Goal: Navigation & Orientation: Understand site structure

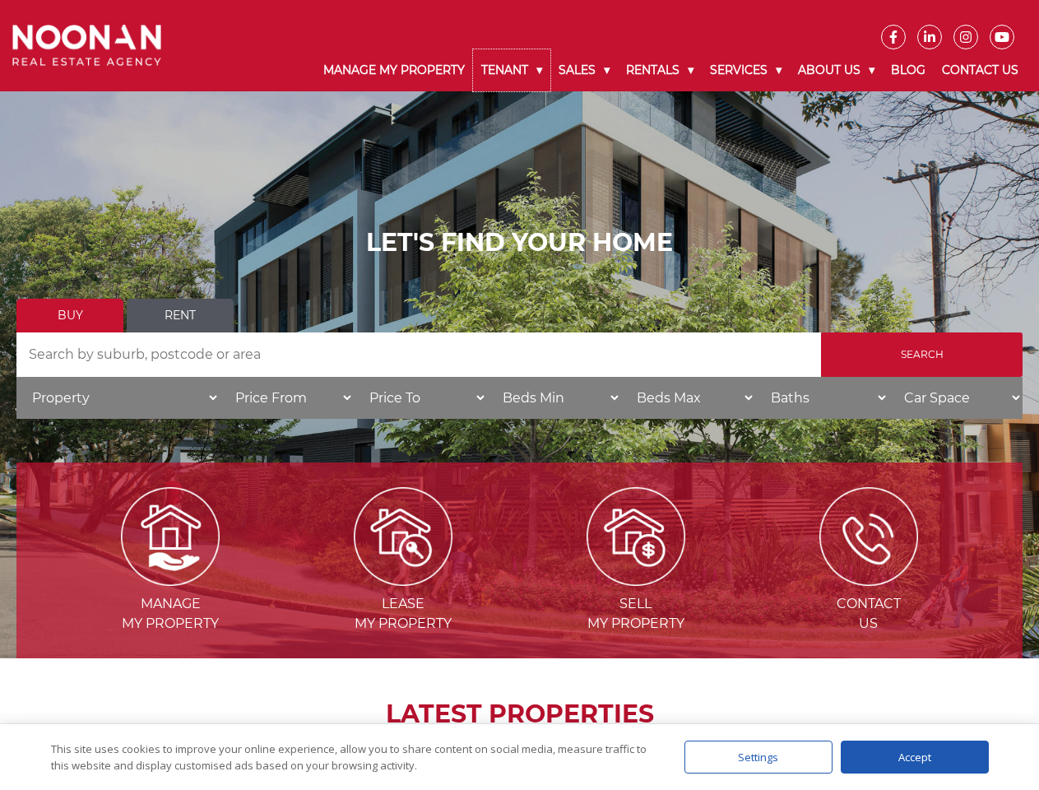
click at [512, 70] on link "Tenant" at bounding box center [511, 70] width 77 height 42
click at [585, 70] on link "Sales" at bounding box center [583, 70] width 67 height 42
click at [661, 70] on link "Rentals" at bounding box center [660, 70] width 84 height 42
click at [748, 70] on link "Services" at bounding box center [746, 70] width 88 height 42
click at [838, 70] on link "About Us" at bounding box center [836, 70] width 93 height 42
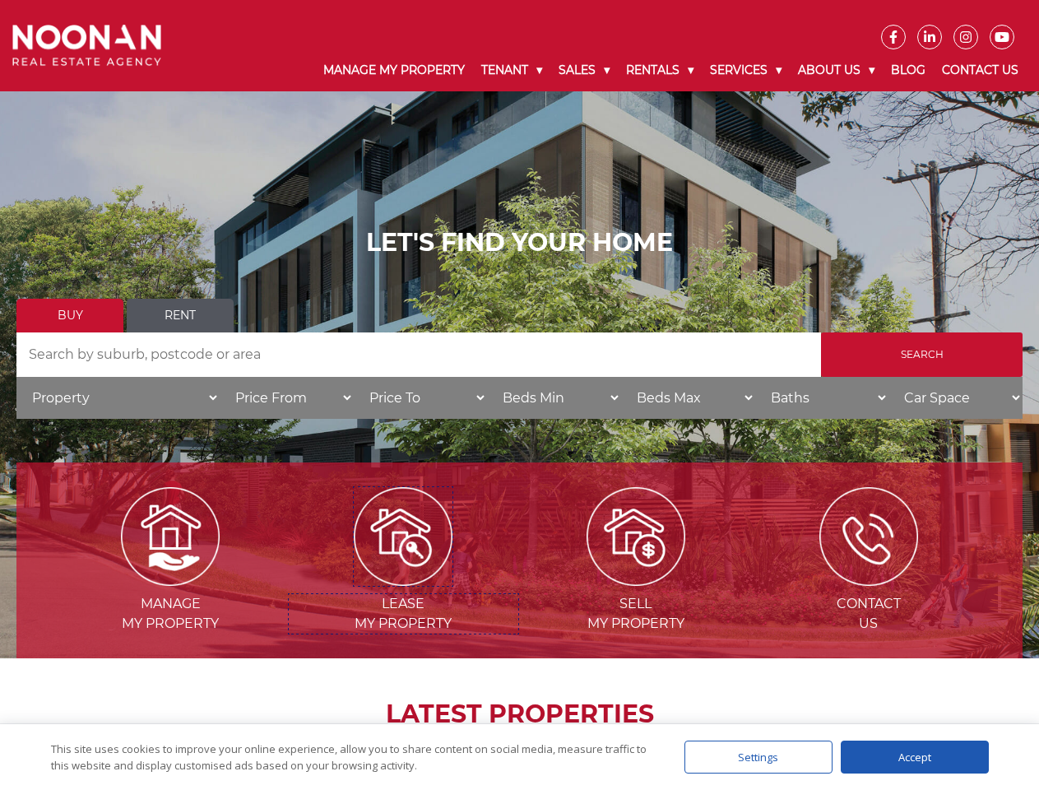
click at [403, 579] on img at bounding box center [403, 536] width 99 height 99
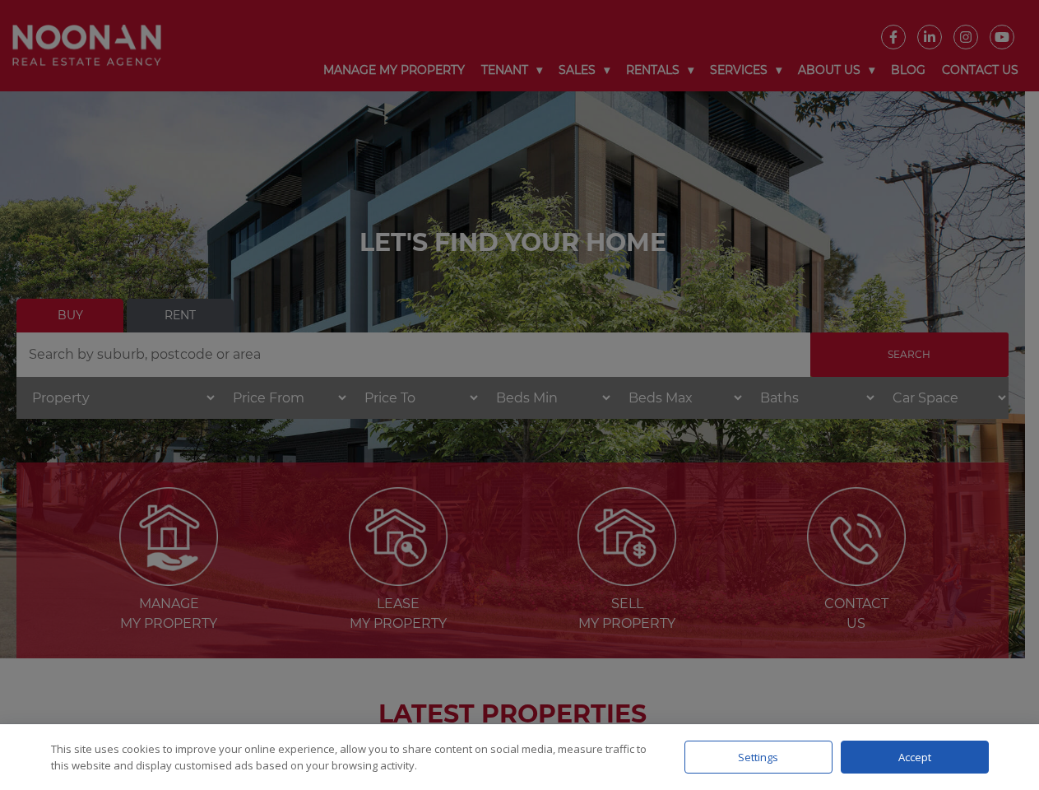
click at [759, 757] on div "Settings" at bounding box center [758, 756] width 148 height 33
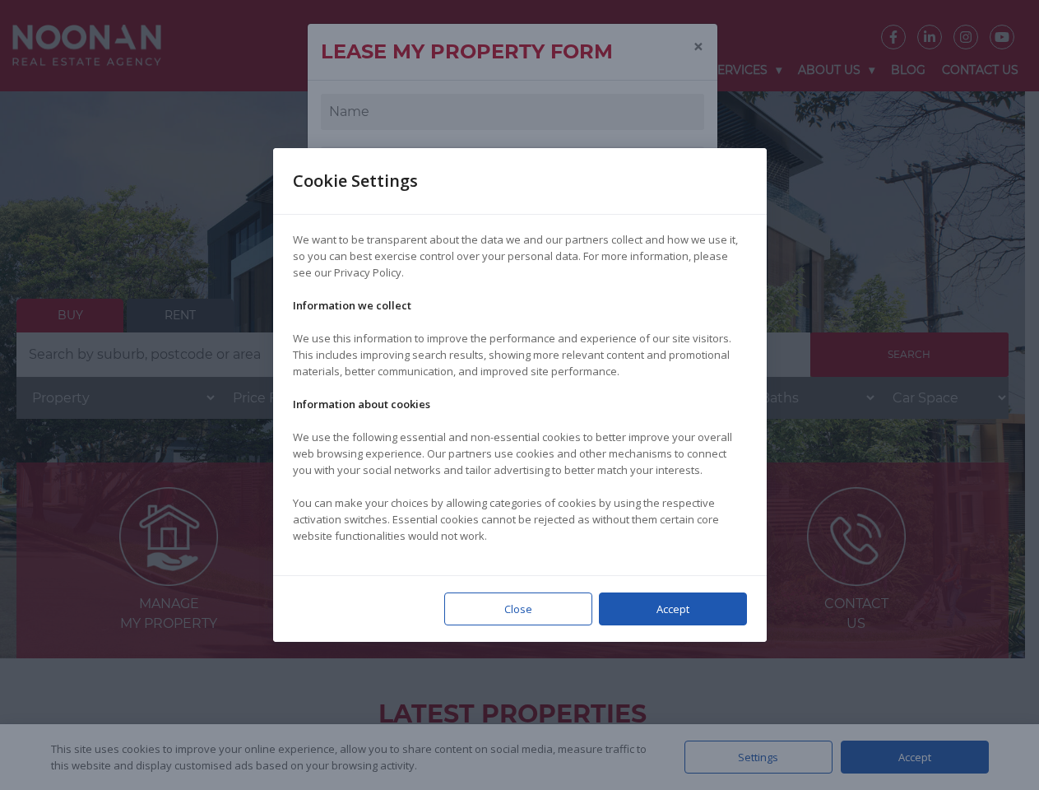
click at [915, 757] on div at bounding box center [519, 395] width 1039 height 790
